Goal: Task Accomplishment & Management: Use online tool/utility

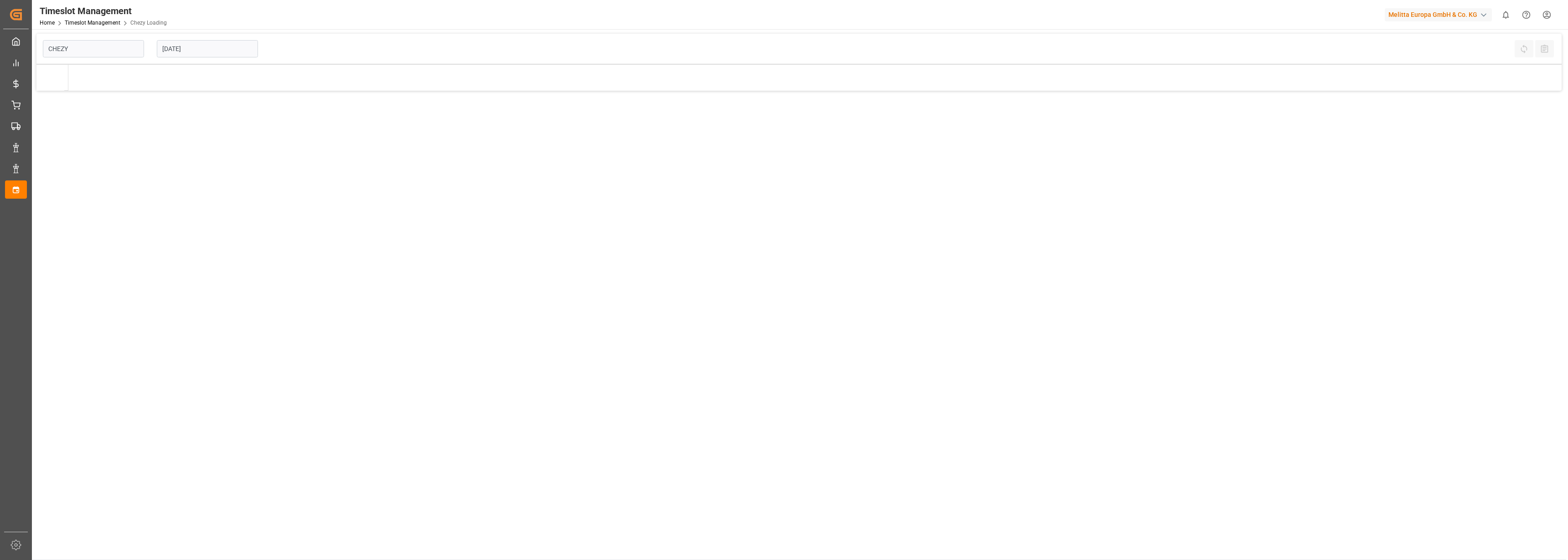
type input "Chezy Loading"
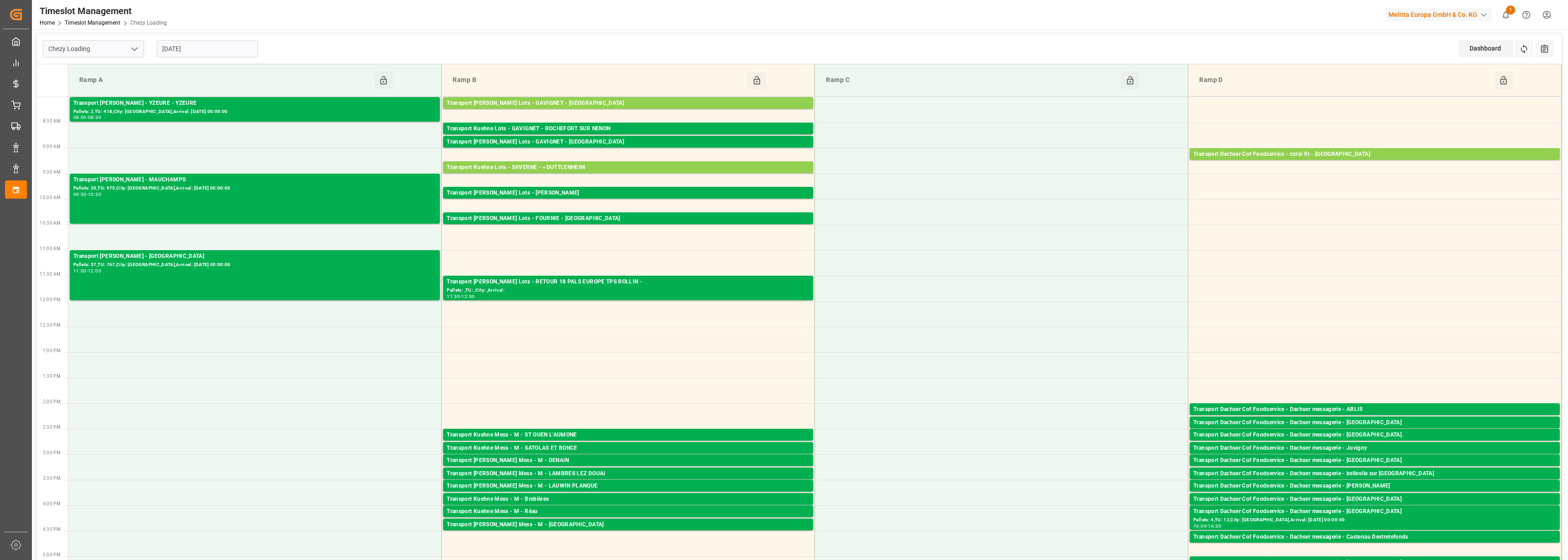
click at [204, 47] on input "25-09-2025" at bounding box center [208, 49] width 101 height 17
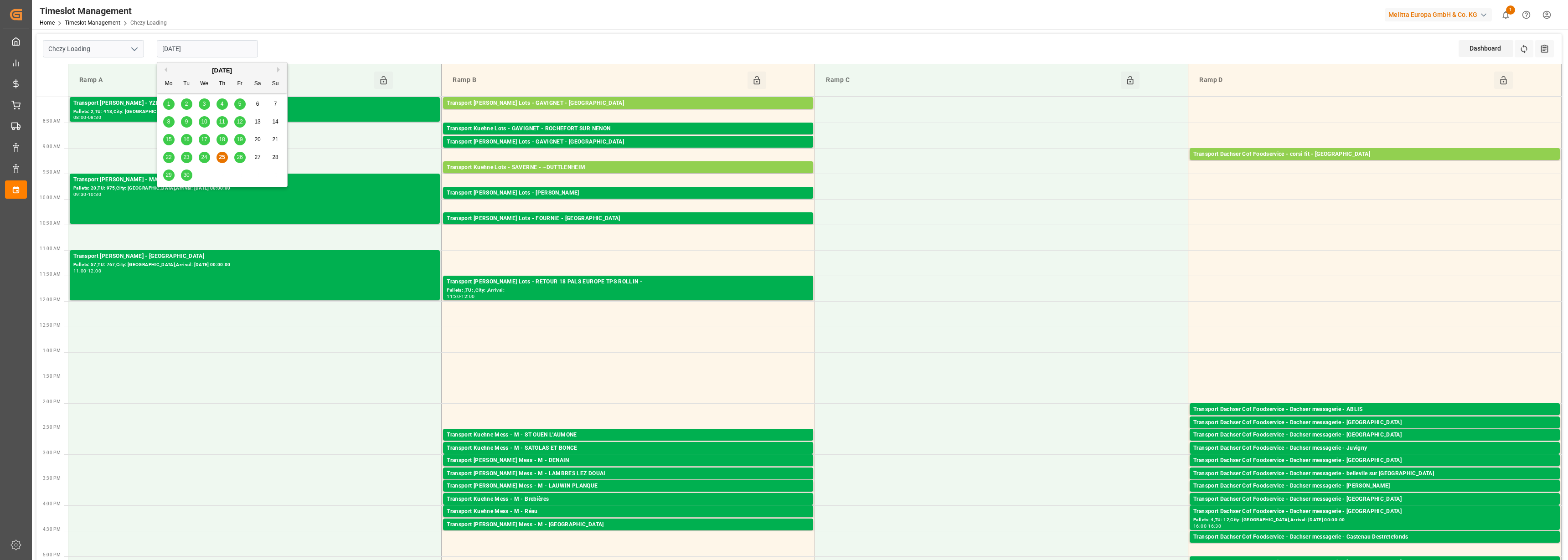
click at [240, 152] on div "26" at bounding box center [240, 158] width 12 height 11
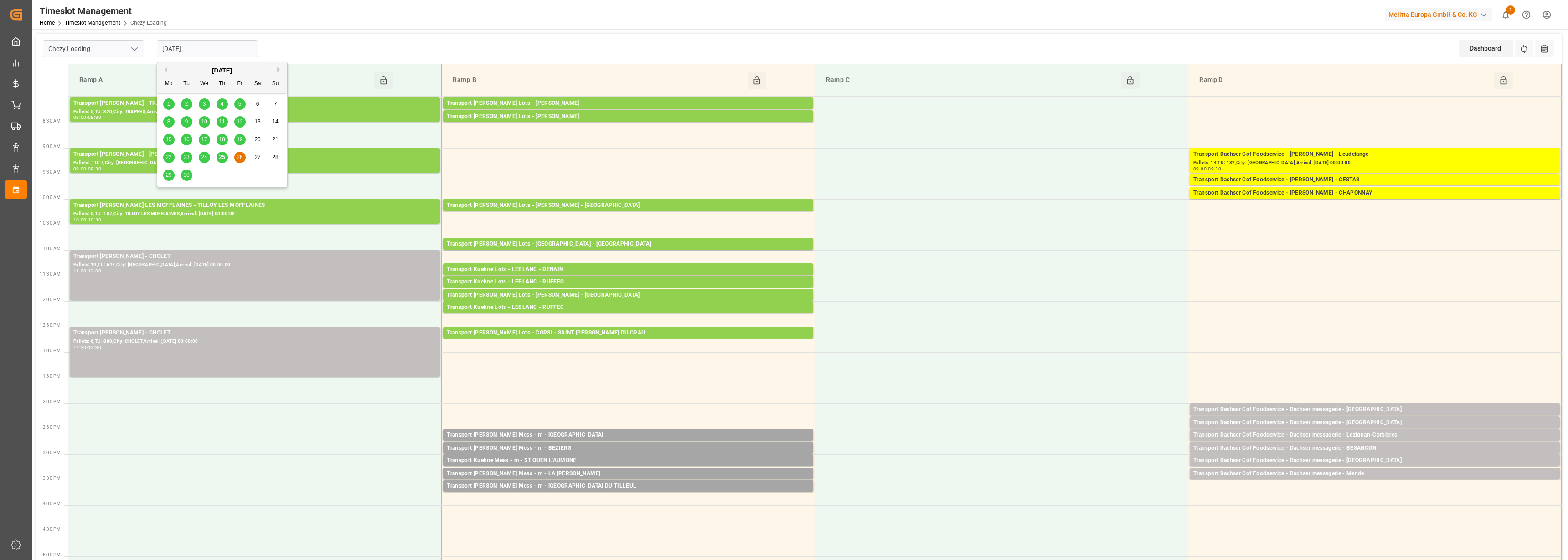
click at [210, 55] on input "26-09-2025" at bounding box center [208, 49] width 101 height 17
click at [168, 177] on span "29" at bounding box center [169, 175] width 6 height 6
type input "[DATE]"
